Goal: Information Seeking & Learning: Learn about a topic

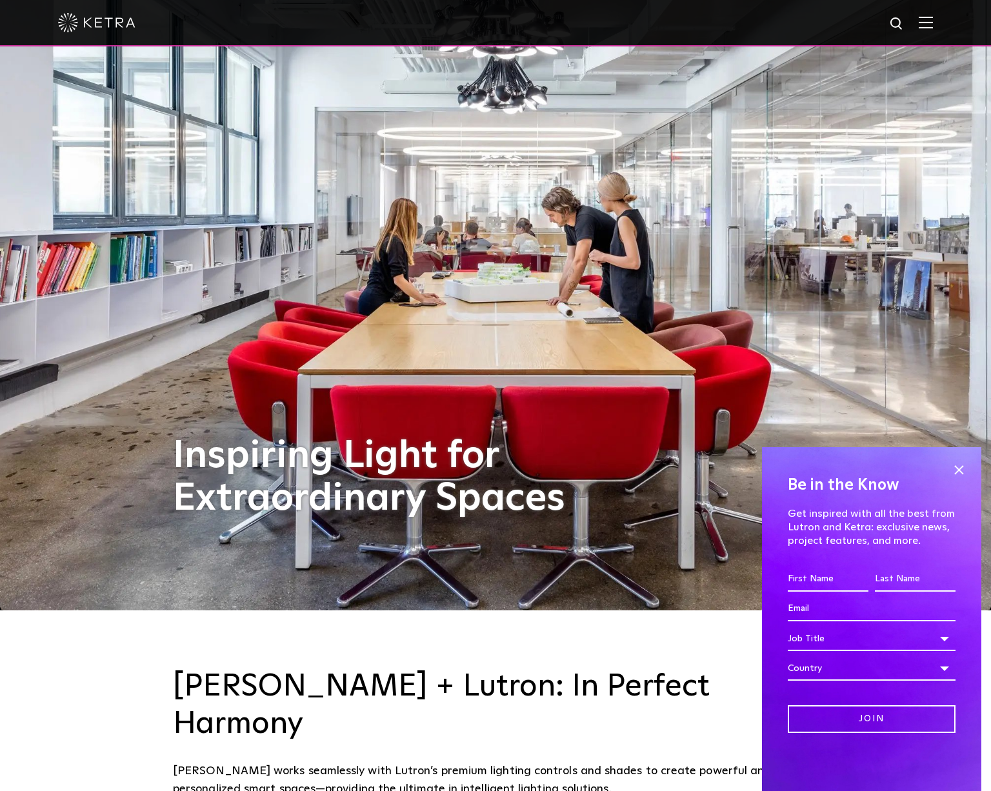
scroll to position [183, 0]
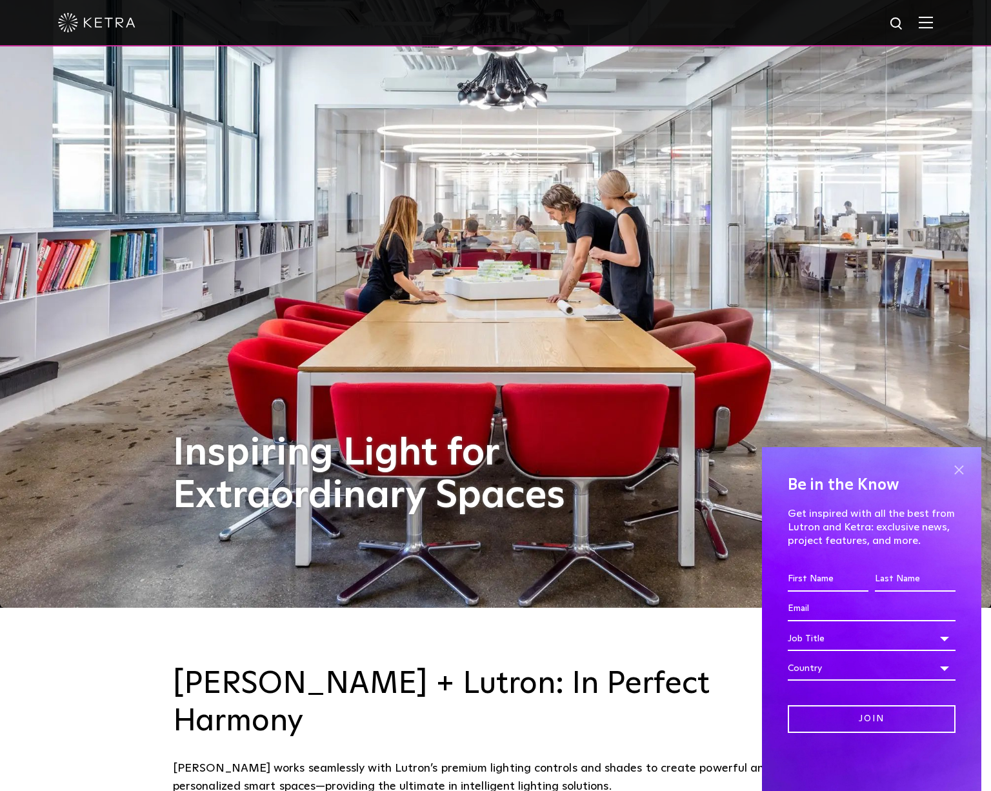
click at [963, 472] on span at bounding box center [958, 469] width 19 height 19
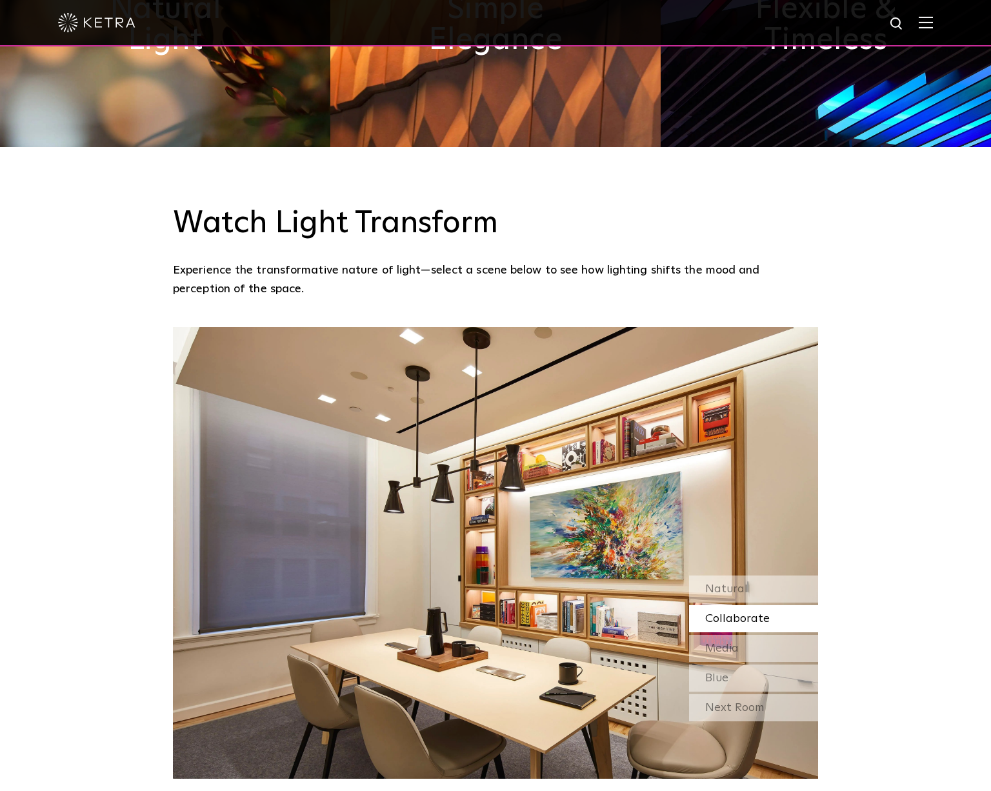
scroll to position [1137, 0]
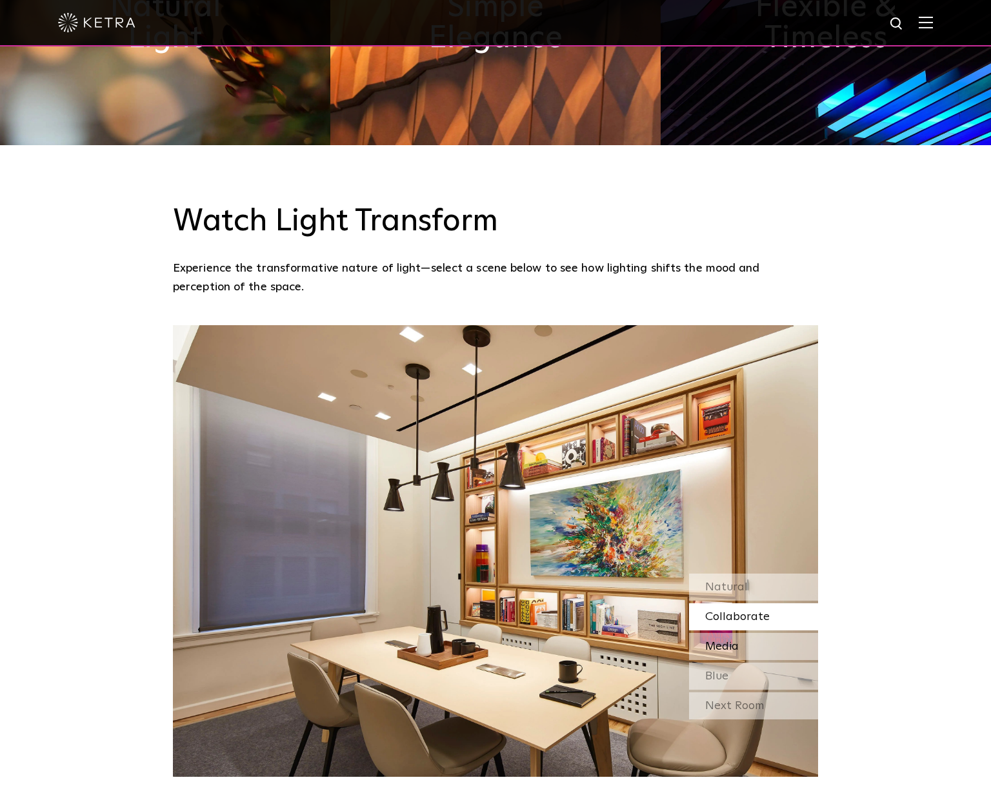
click at [737, 641] on span "Media" at bounding box center [722, 647] width 34 height 12
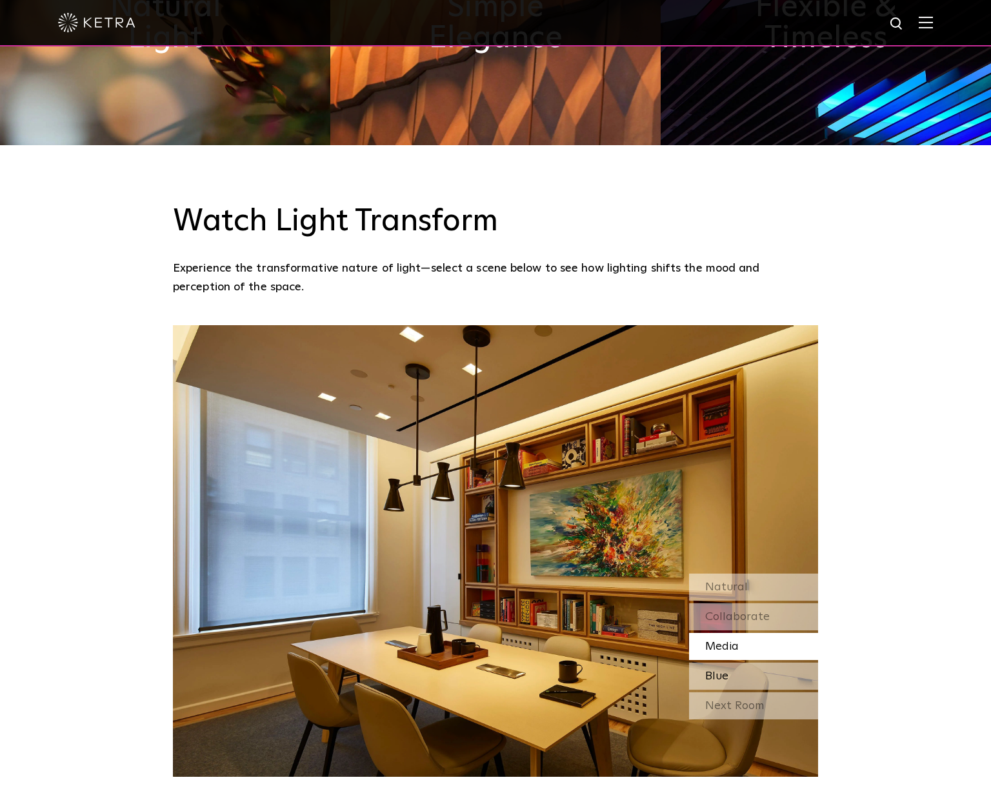
click at [741, 662] on div "Blue" at bounding box center [753, 675] width 129 height 27
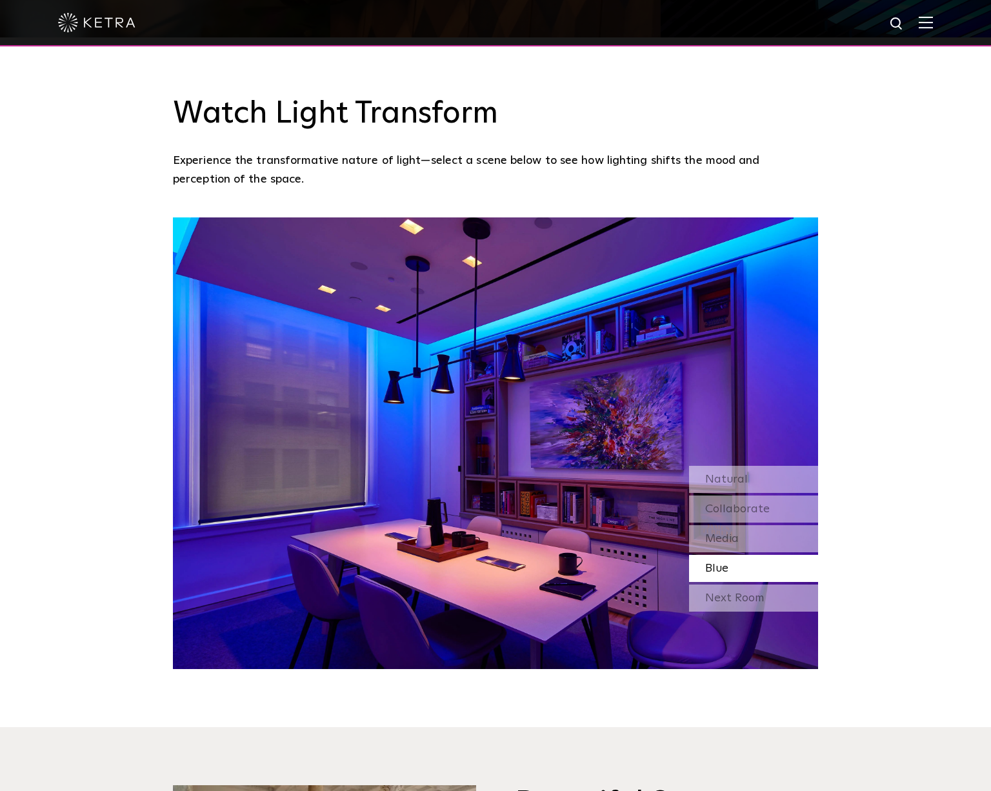
scroll to position [1246, 0]
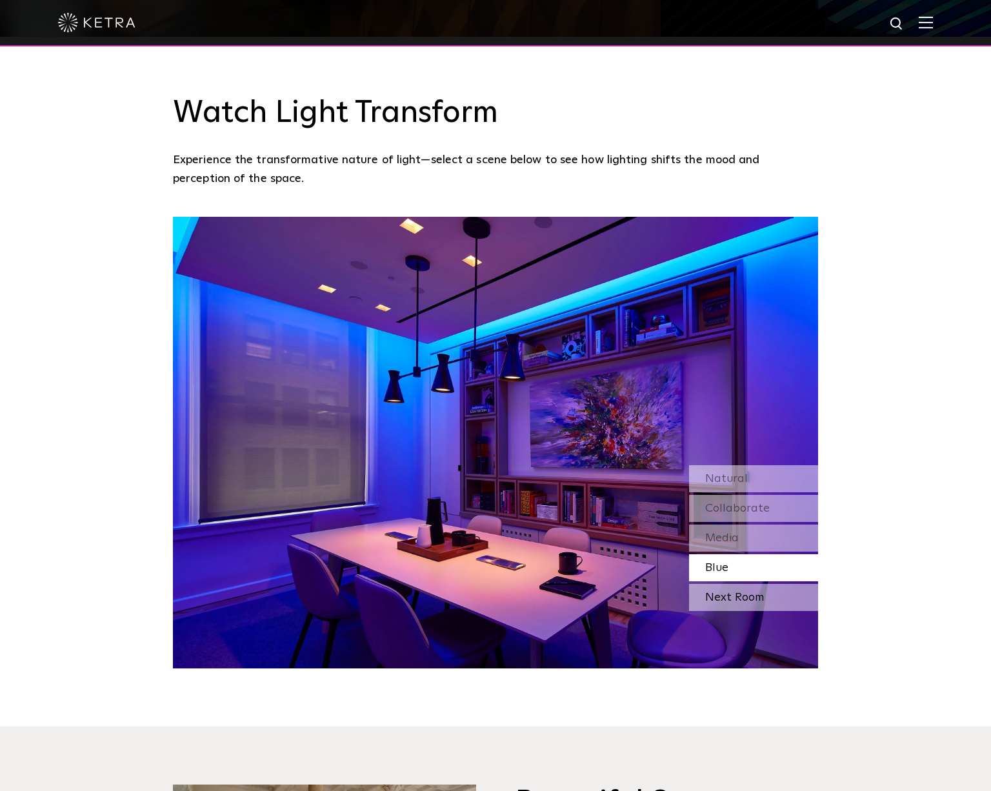
click at [737, 584] on div "Next Room" at bounding box center [753, 597] width 129 height 27
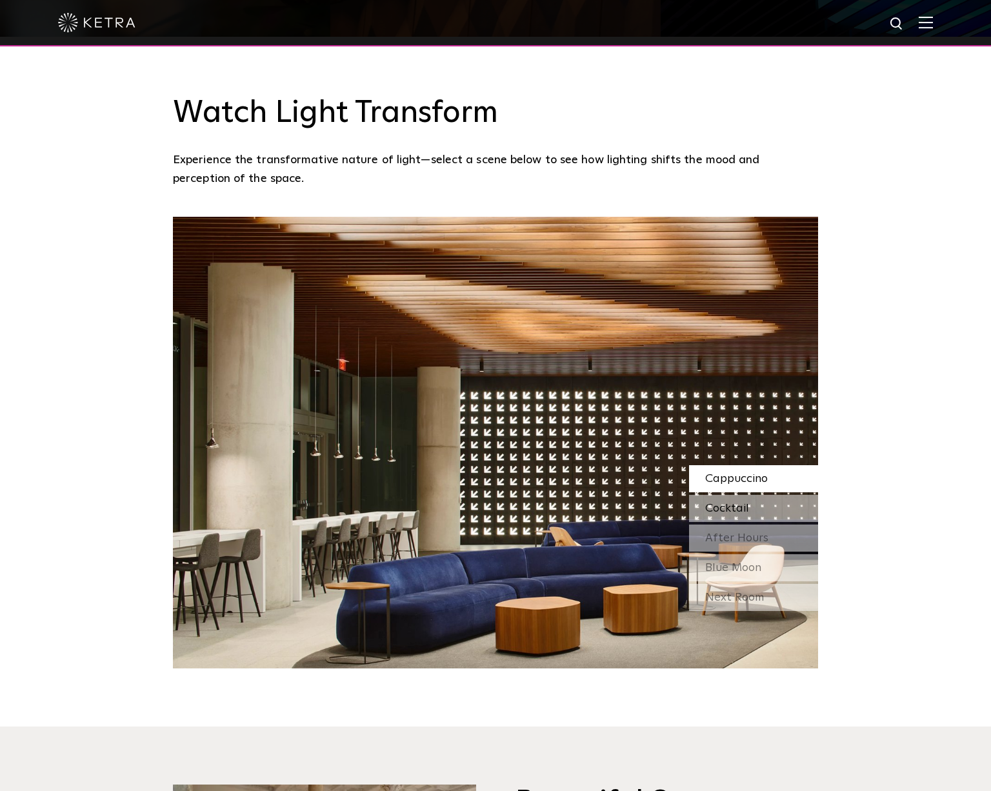
click at [741, 495] on div "Cocktail" at bounding box center [753, 508] width 129 height 27
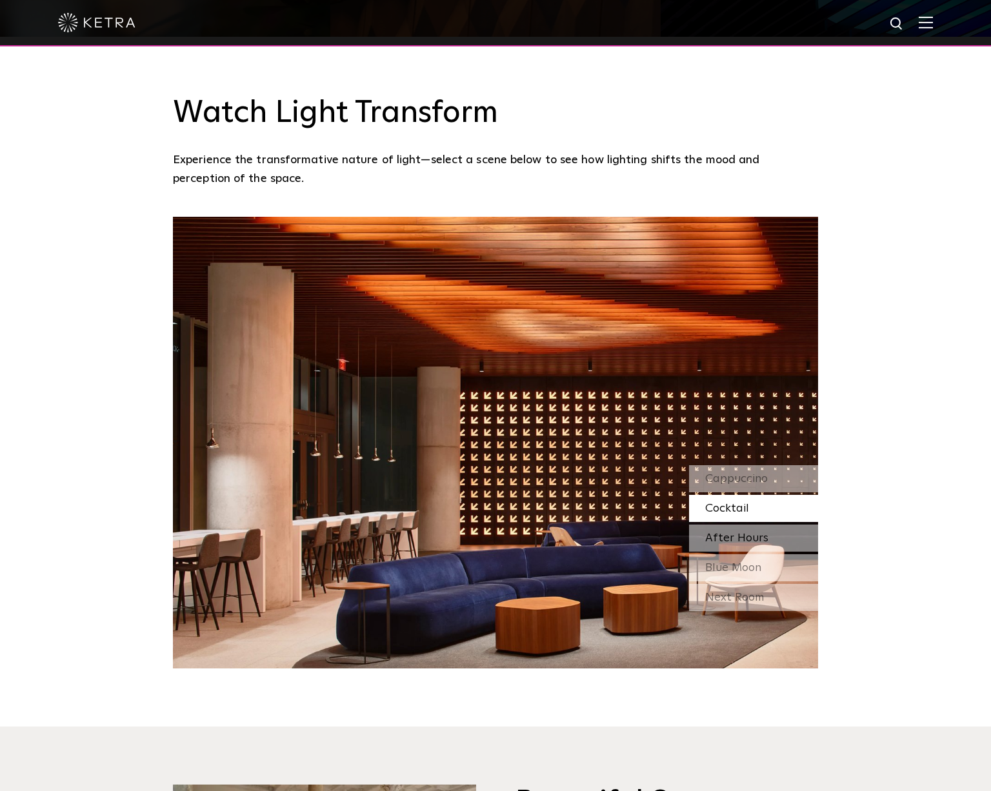
click at [754, 532] on span "After Hours" at bounding box center [736, 538] width 63 height 12
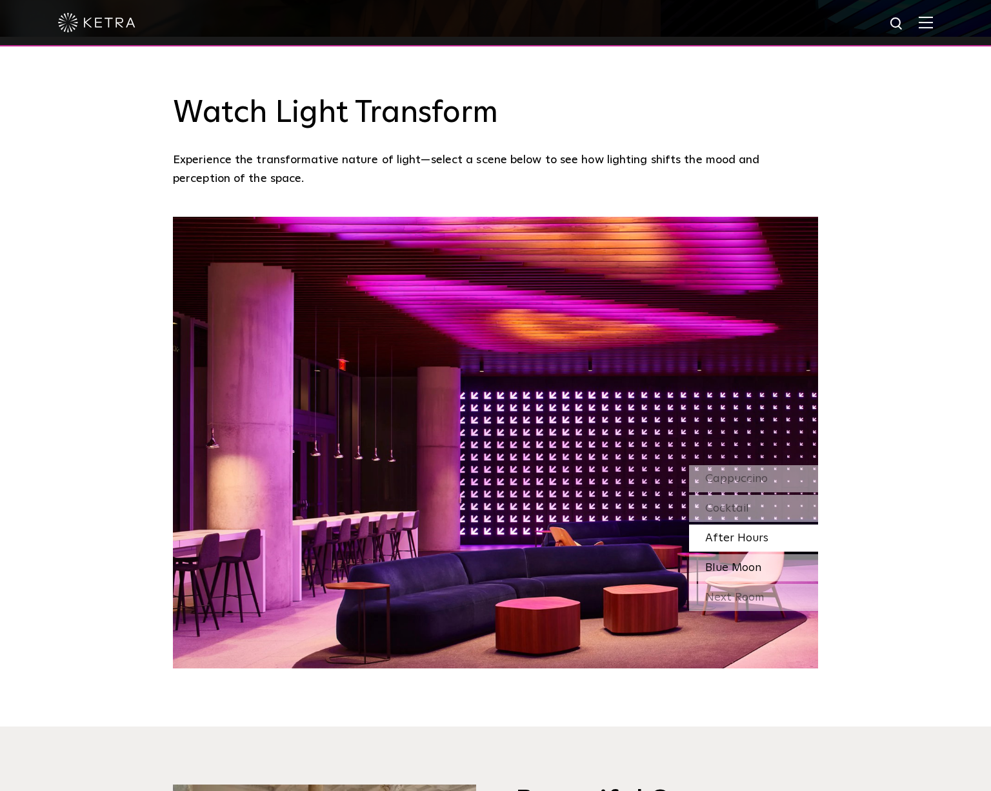
click at [752, 562] on span "Blue Moon" at bounding box center [733, 568] width 56 height 12
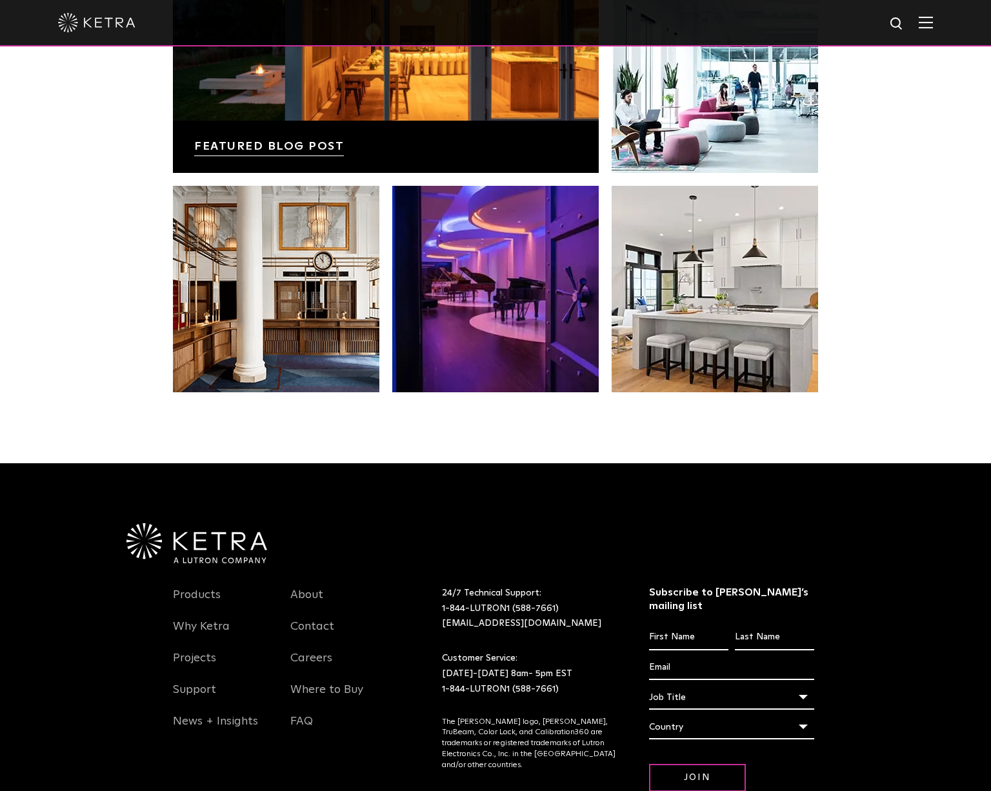
scroll to position [2709, 0]
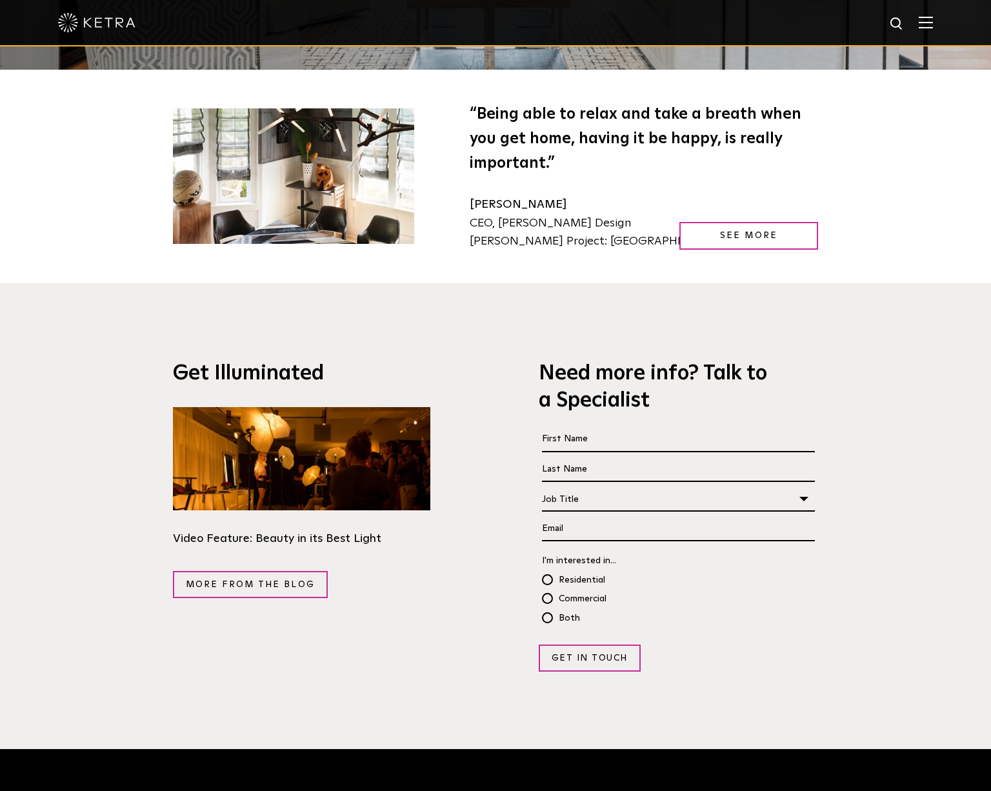
scroll to position [2524, 0]
